Goal: Navigation & Orientation: Find specific page/section

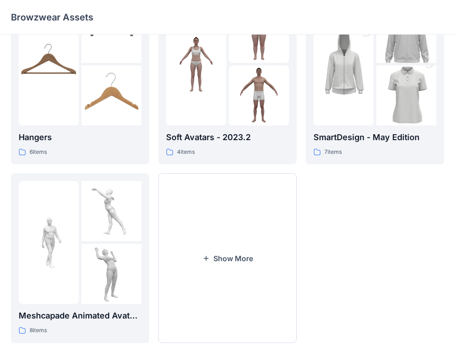
scroll to position [234, 0]
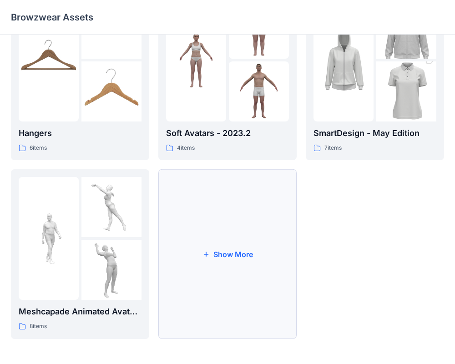
click at [237, 259] on button "Show More" at bounding box center [228, 254] width 138 height 170
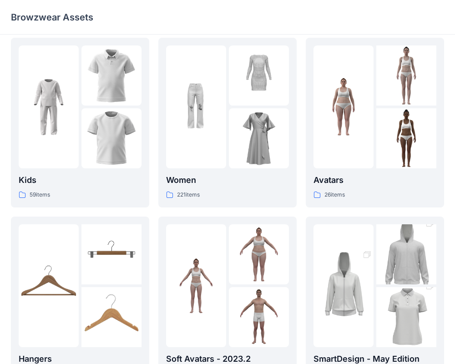
scroll to position [0, 0]
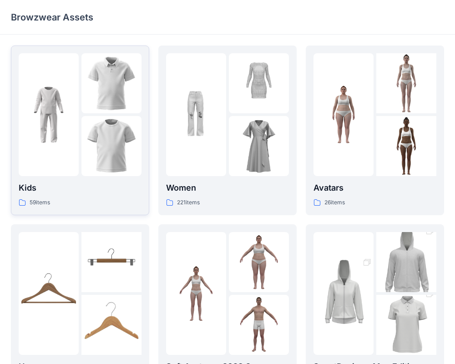
click at [115, 159] on img at bounding box center [112, 146] width 60 height 60
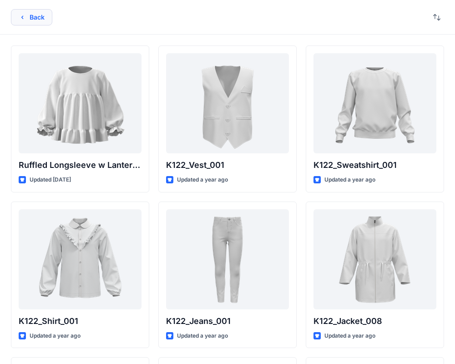
click at [37, 20] on button "Back" at bounding box center [31, 17] width 41 height 16
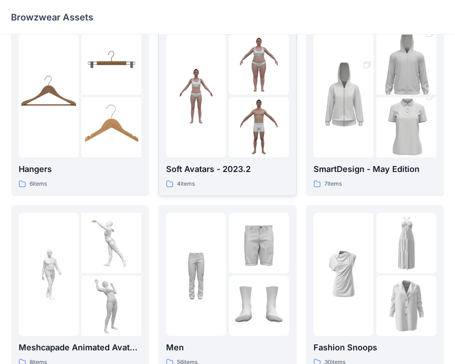
scroll to position [203, 0]
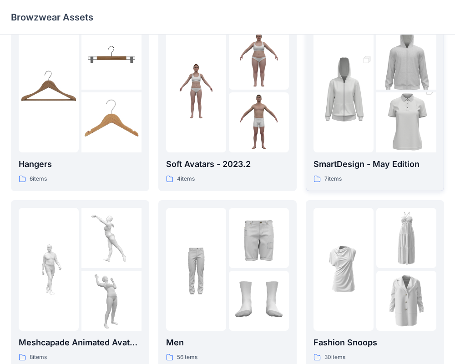
click at [354, 169] on p "SmartDesign - May Edition" at bounding box center [375, 164] width 123 height 13
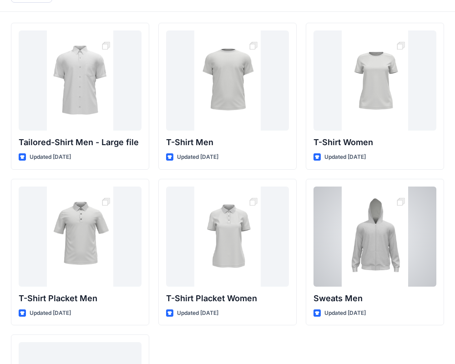
scroll to position [25, 0]
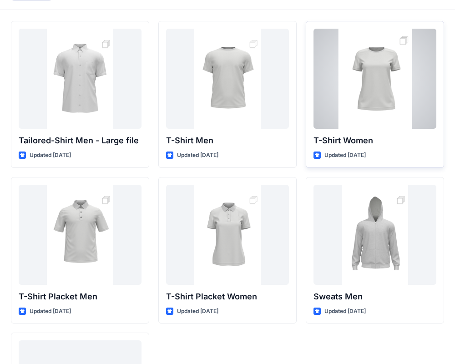
click at [354, 143] on p "T-Shirt Women" at bounding box center [375, 140] width 123 height 13
click at [348, 139] on p "T-Shirt Women" at bounding box center [375, 140] width 123 height 13
click at [353, 116] on div at bounding box center [375, 79] width 123 height 100
